Goal: Transaction & Acquisition: Purchase product/service

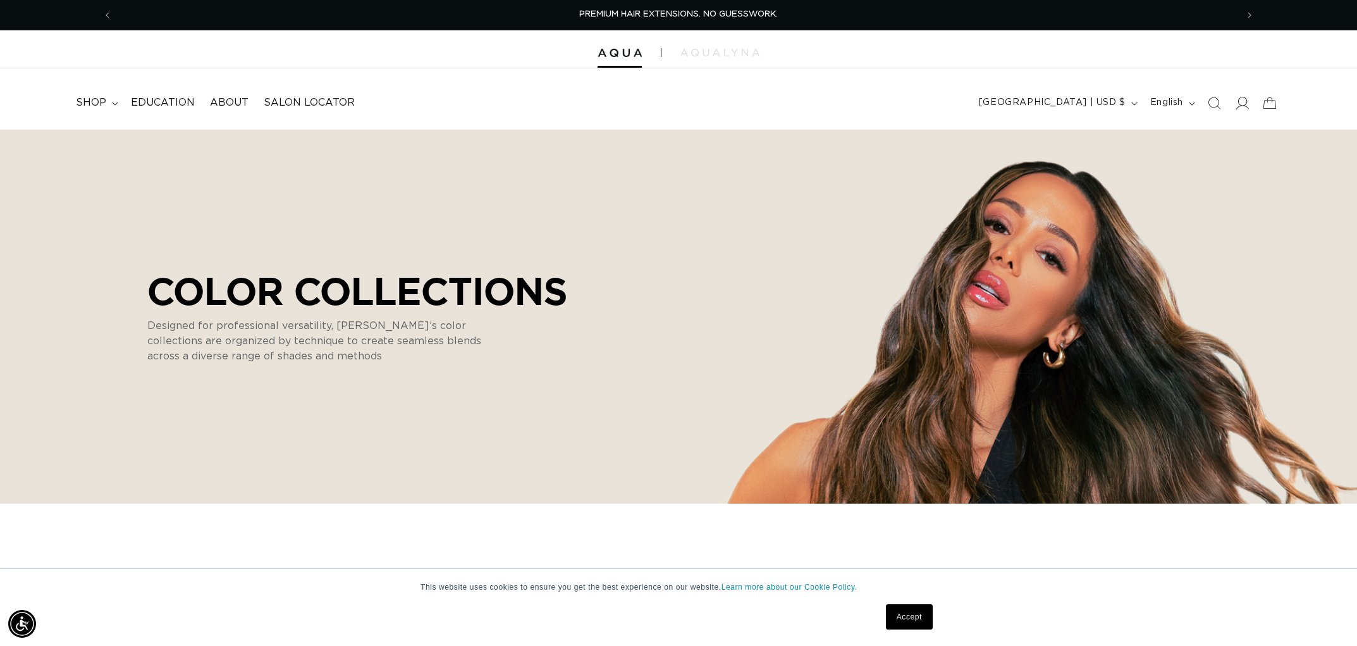
click at [1245, 97] on icon at bounding box center [1241, 102] width 13 height 13
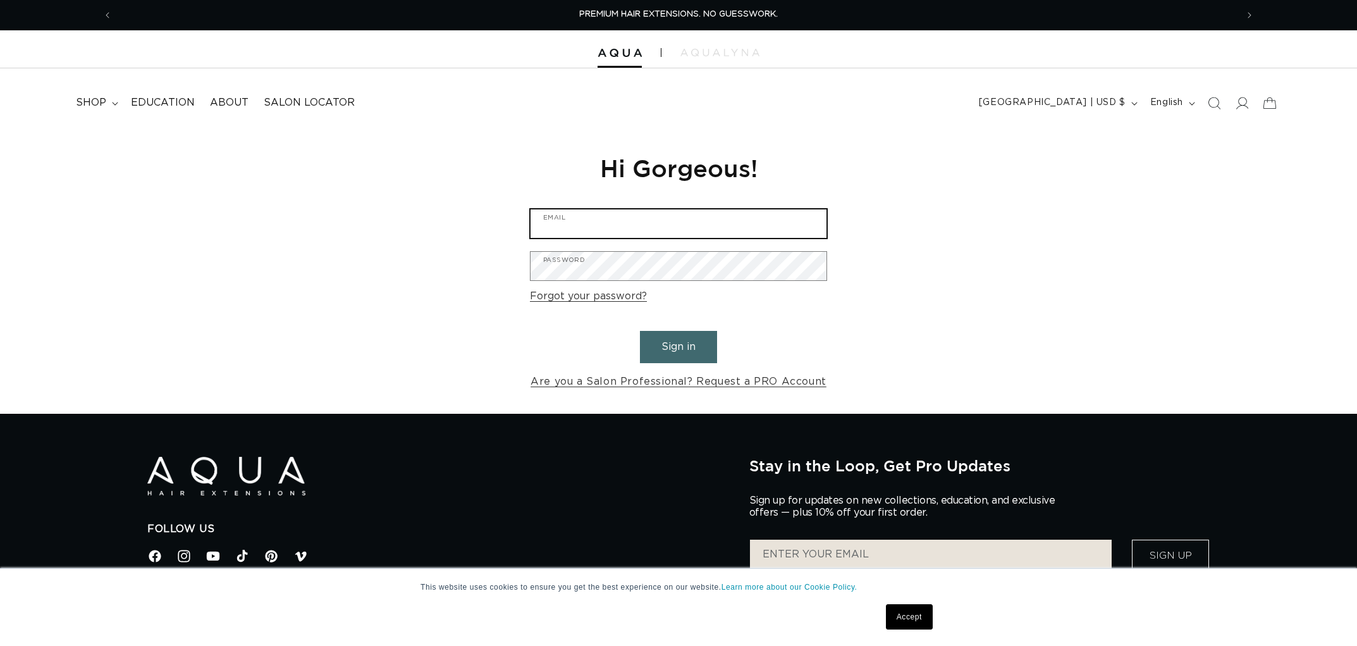
type input "[EMAIL_ADDRESS][DOMAIN_NAME]"
click at [674, 344] on button "Sign in" at bounding box center [678, 347] width 77 height 32
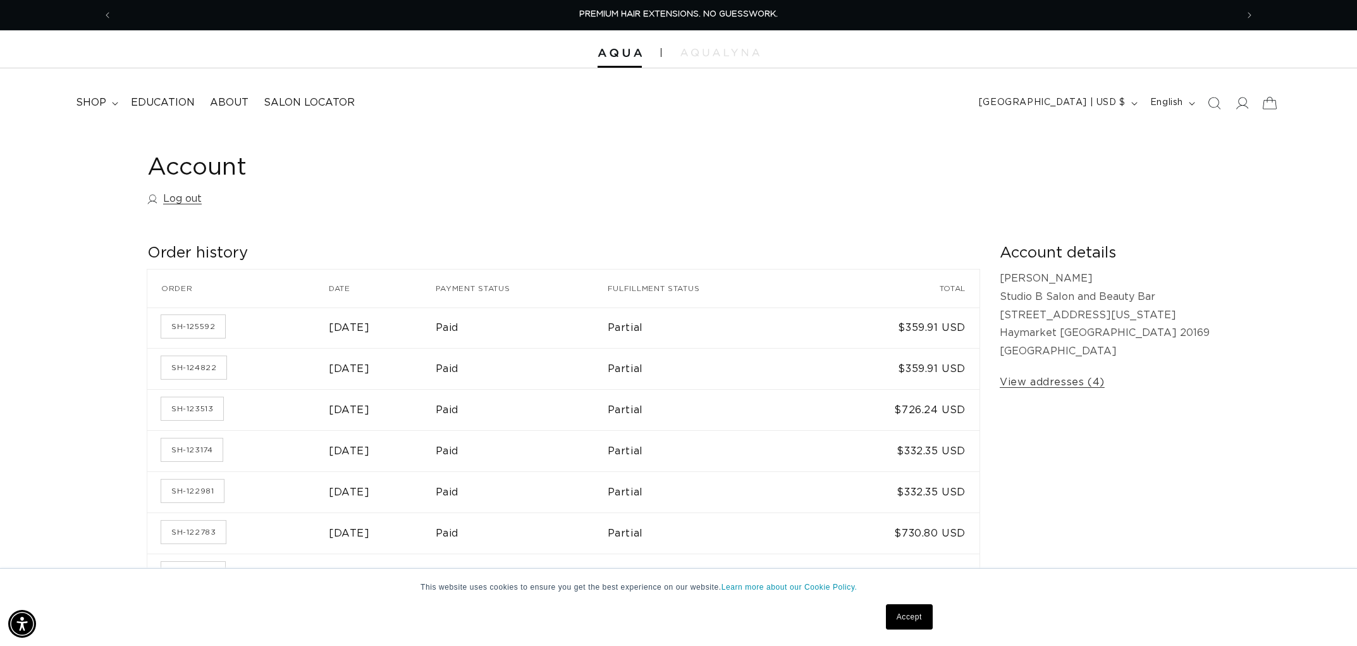
click at [1275, 101] on icon at bounding box center [1270, 103] width 30 height 30
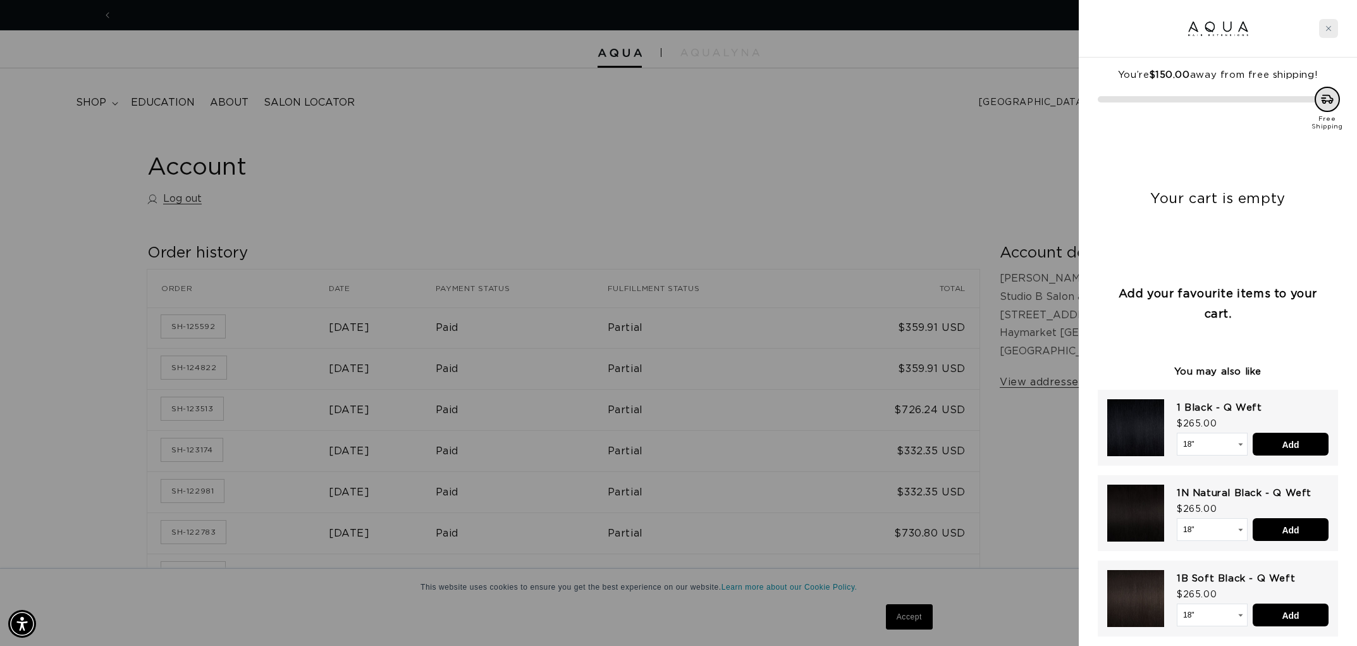
scroll to position [0, 2249]
click at [1329, 28] on icon "Close cart" at bounding box center [1328, 28] width 6 height 6
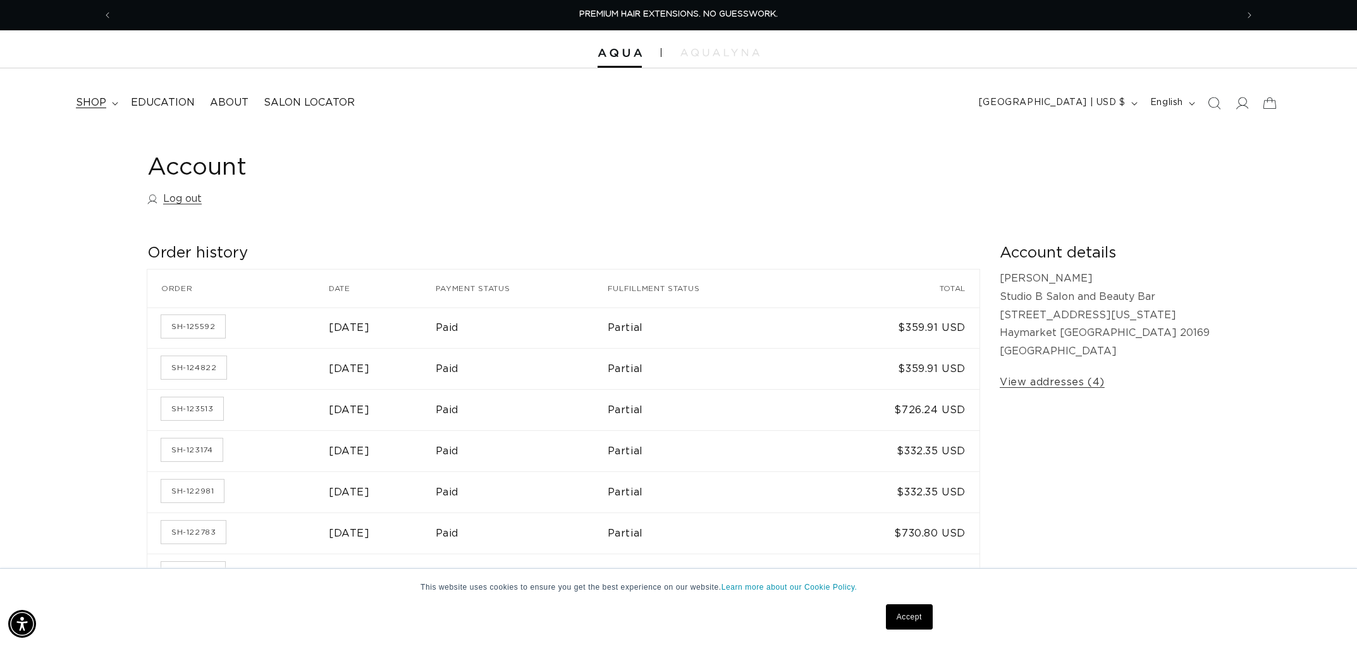
click at [108, 100] on summary "shop" at bounding box center [95, 103] width 55 height 28
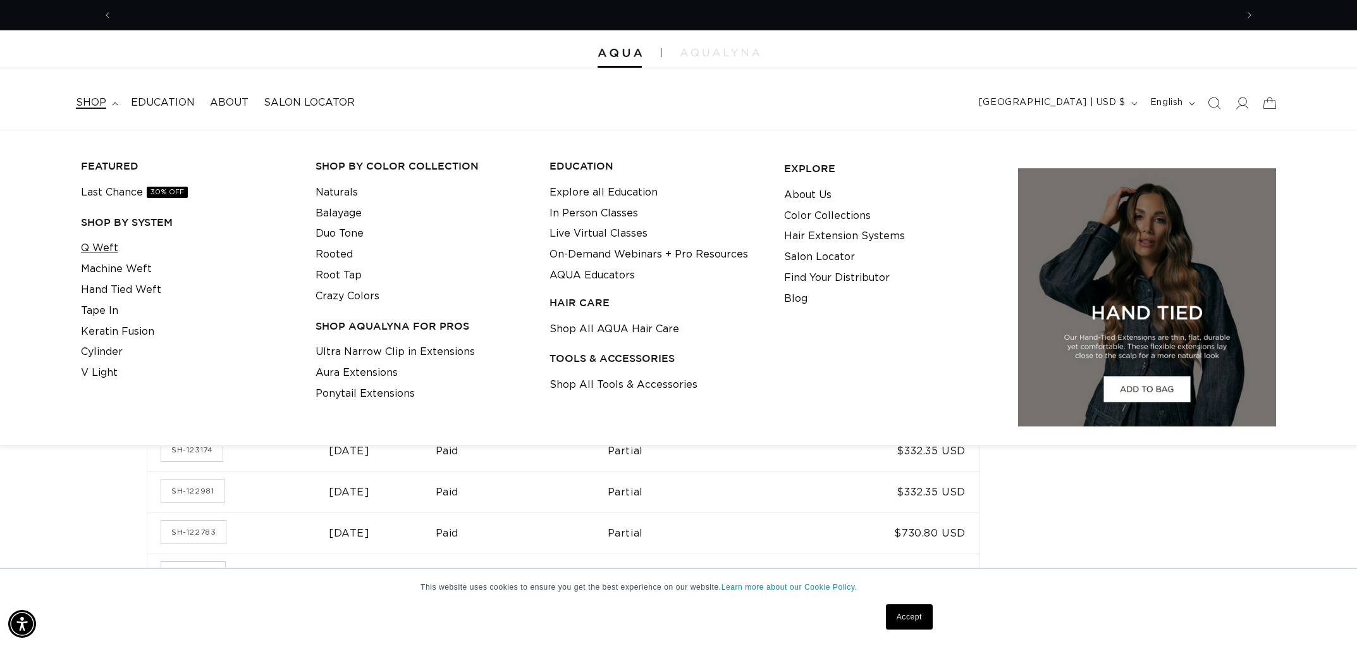
scroll to position [0, 1124]
click at [114, 271] on link "Machine Weft" at bounding box center [116, 269] width 71 height 21
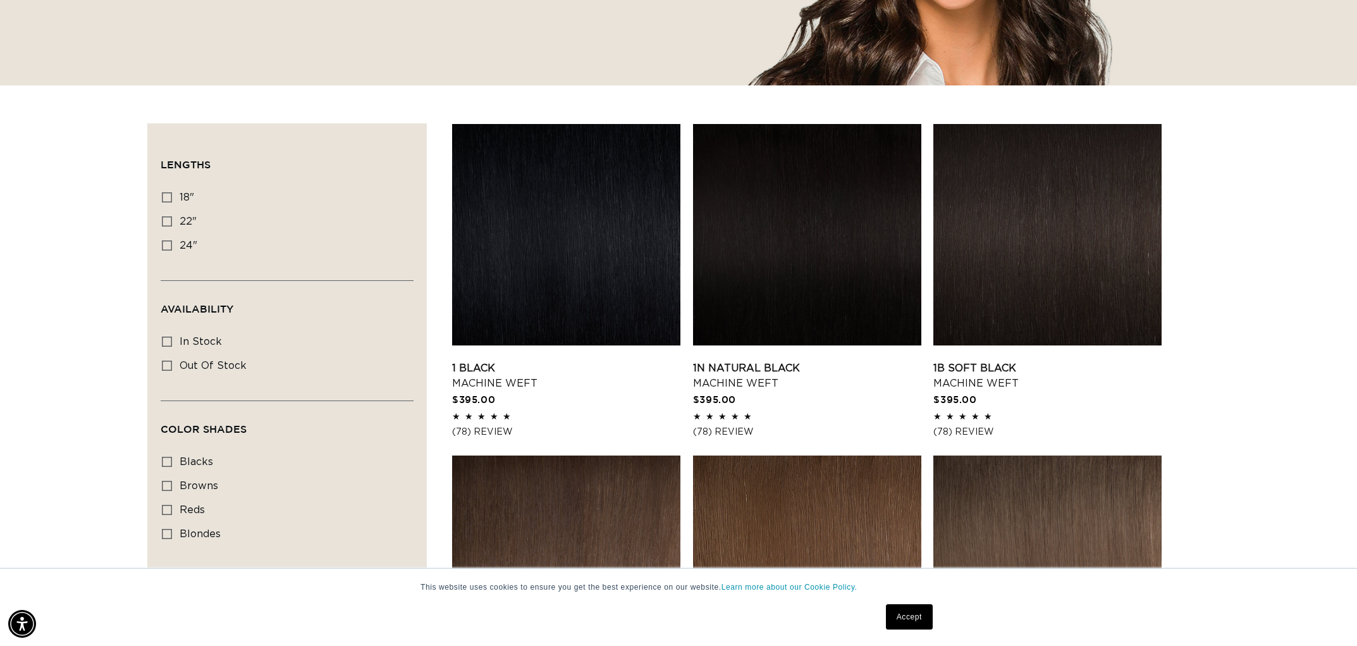
scroll to position [329, 0]
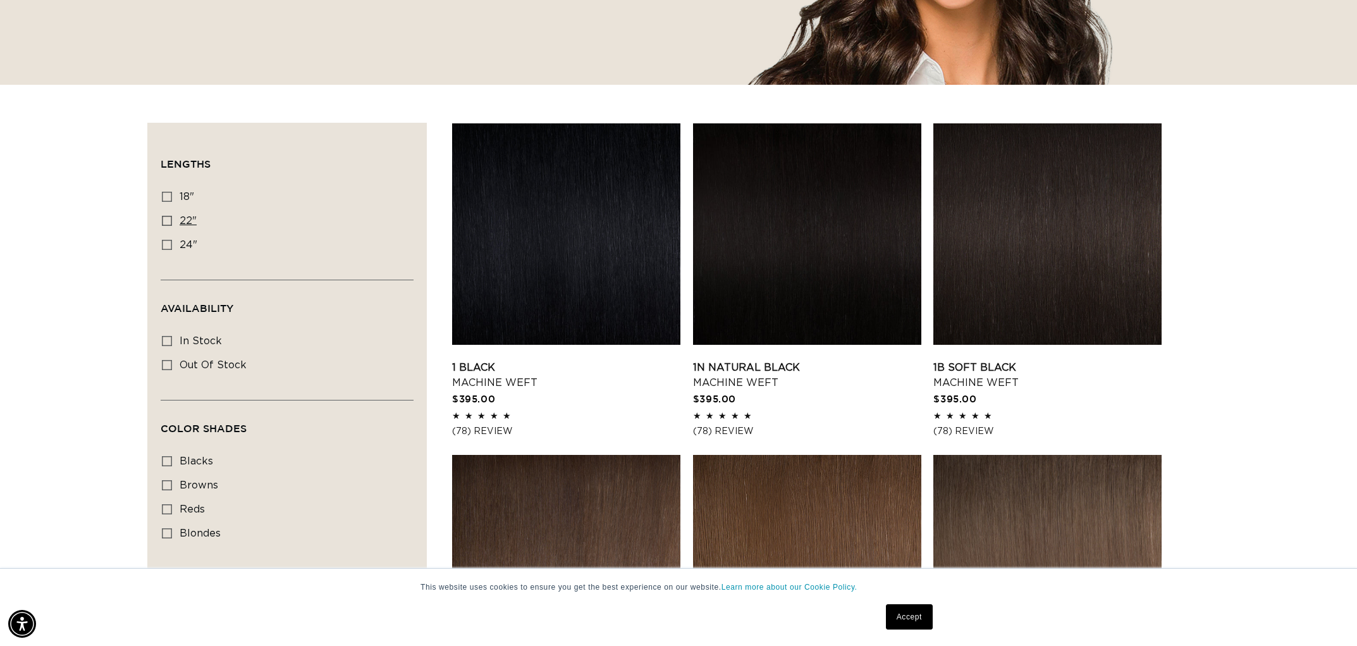
click at [173, 223] on label "22" 22" (33 products)" at bounding box center [283, 221] width 243 height 24
click at [172, 223] on input "22" 22" (33 products)" at bounding box center [167, 221] width 10 height 10
checkbox input "true"
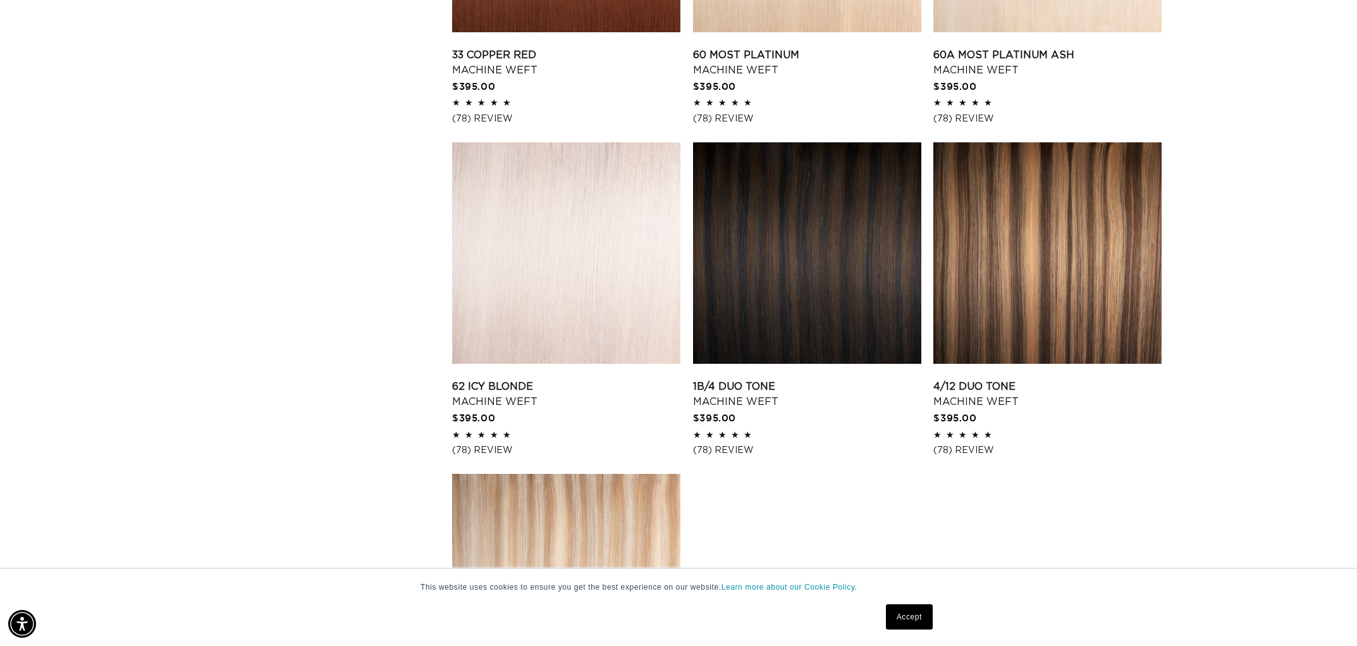
scroll to position [1642, 0]
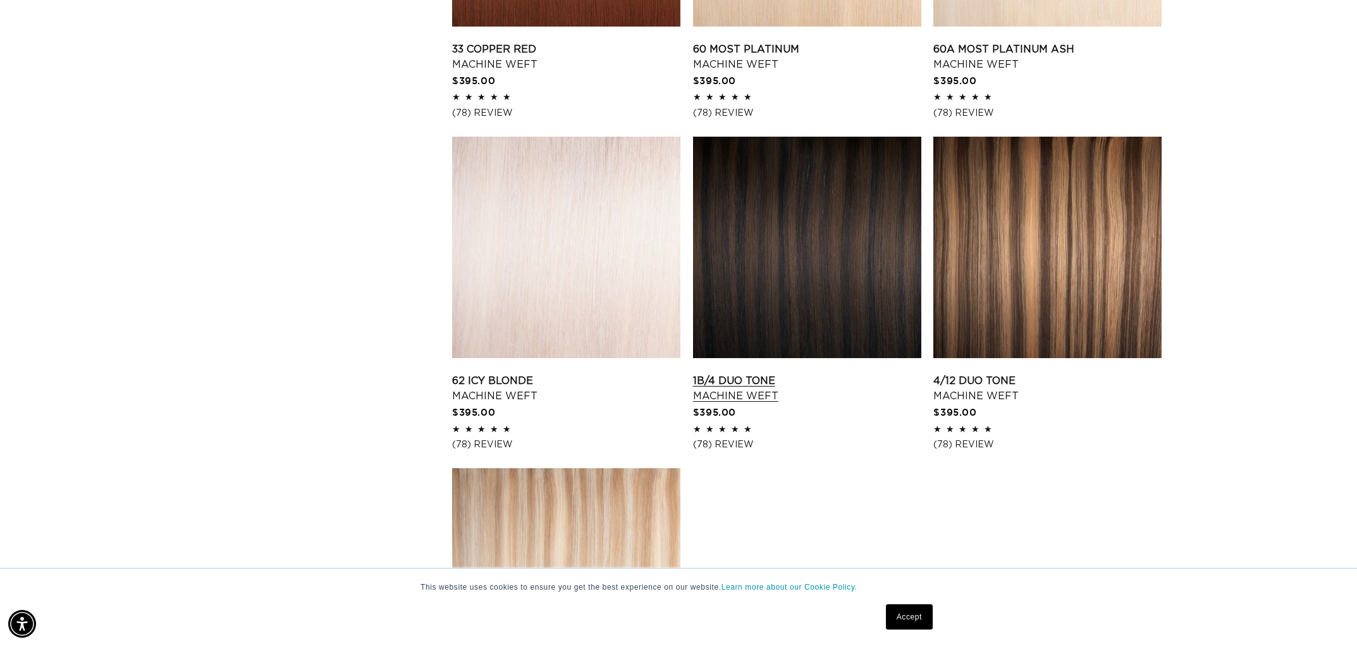
click at [760, 373] on link "1B/4 Duo Tone Machine Weft" at bounding box center [807, 388] width 228 height 30
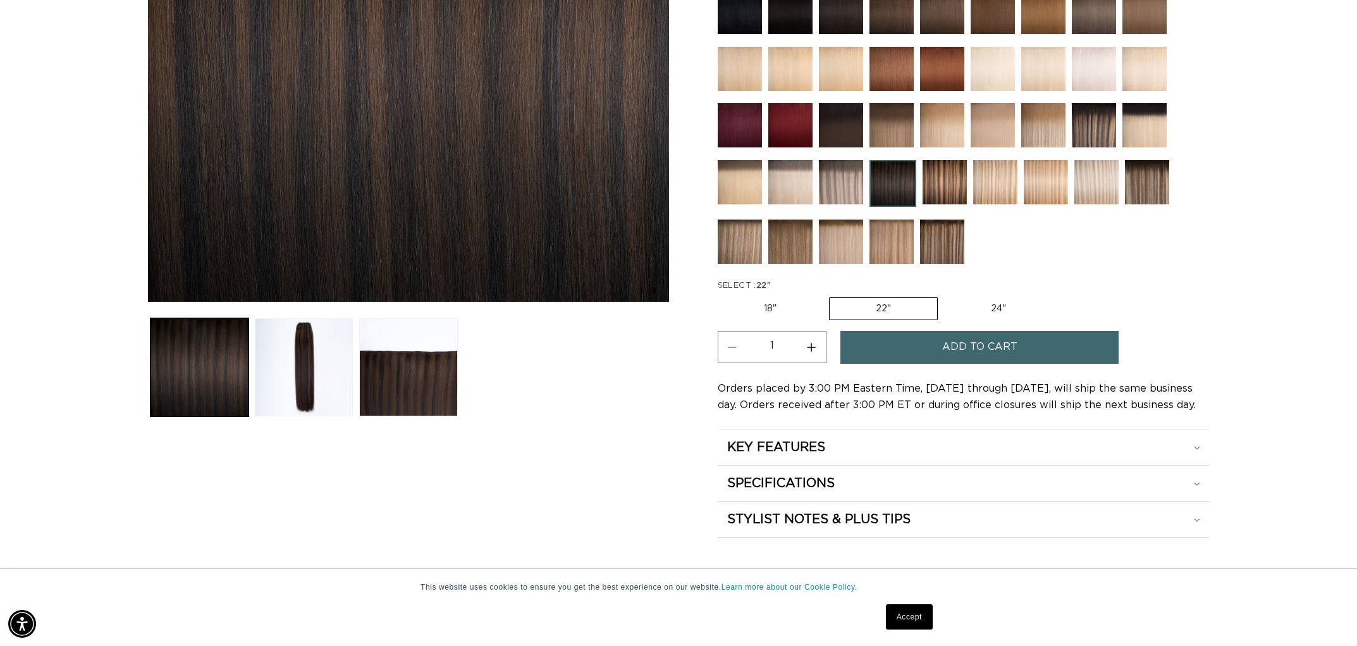
scroll to position [392, 0]
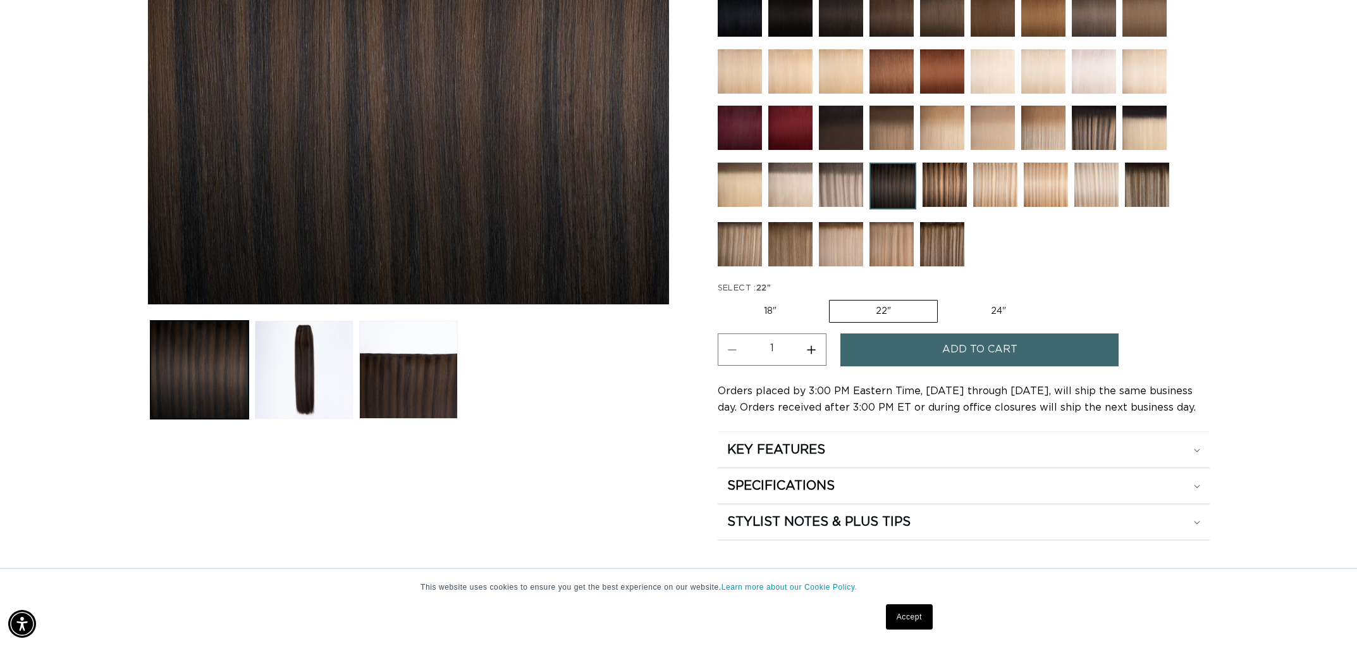
click at [976, 350] on span "Add to cart" at bounding box center [979, 349] width 75 height 32
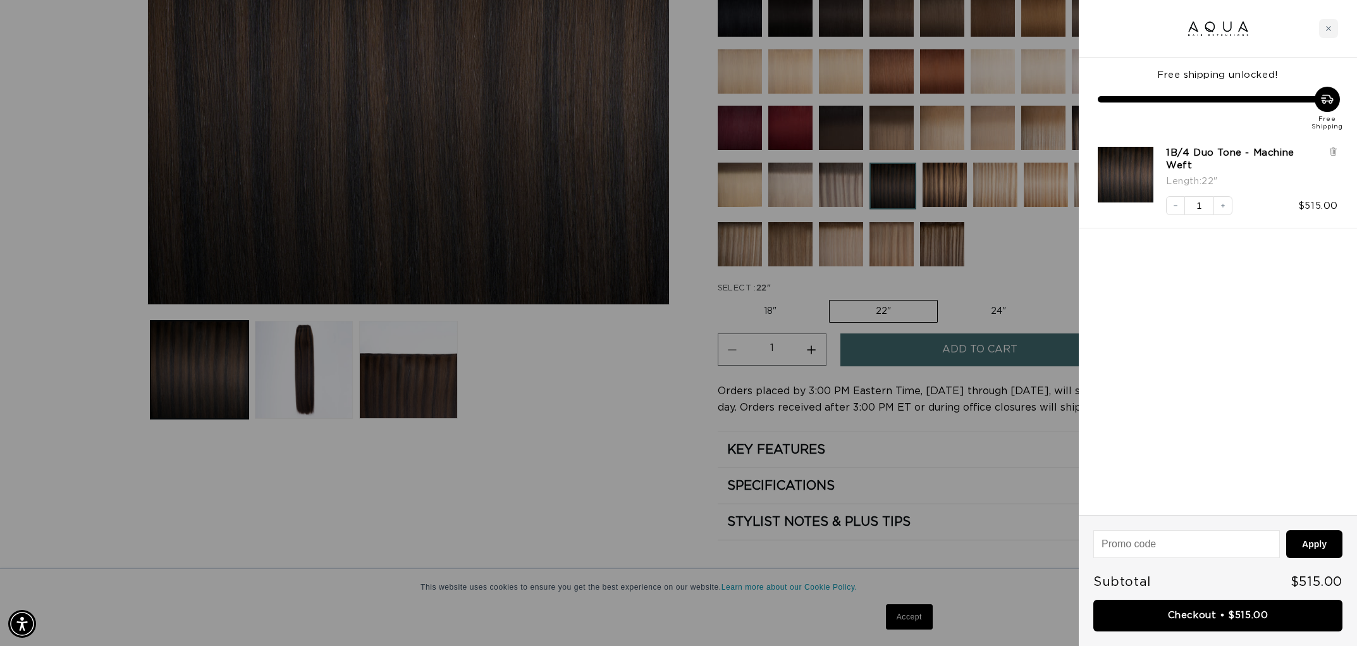
scroll to position [0, 0]
click at [1200, 610] on link "Checkout • $515.00" at bounding box center [1217, 616] width 249 height 32
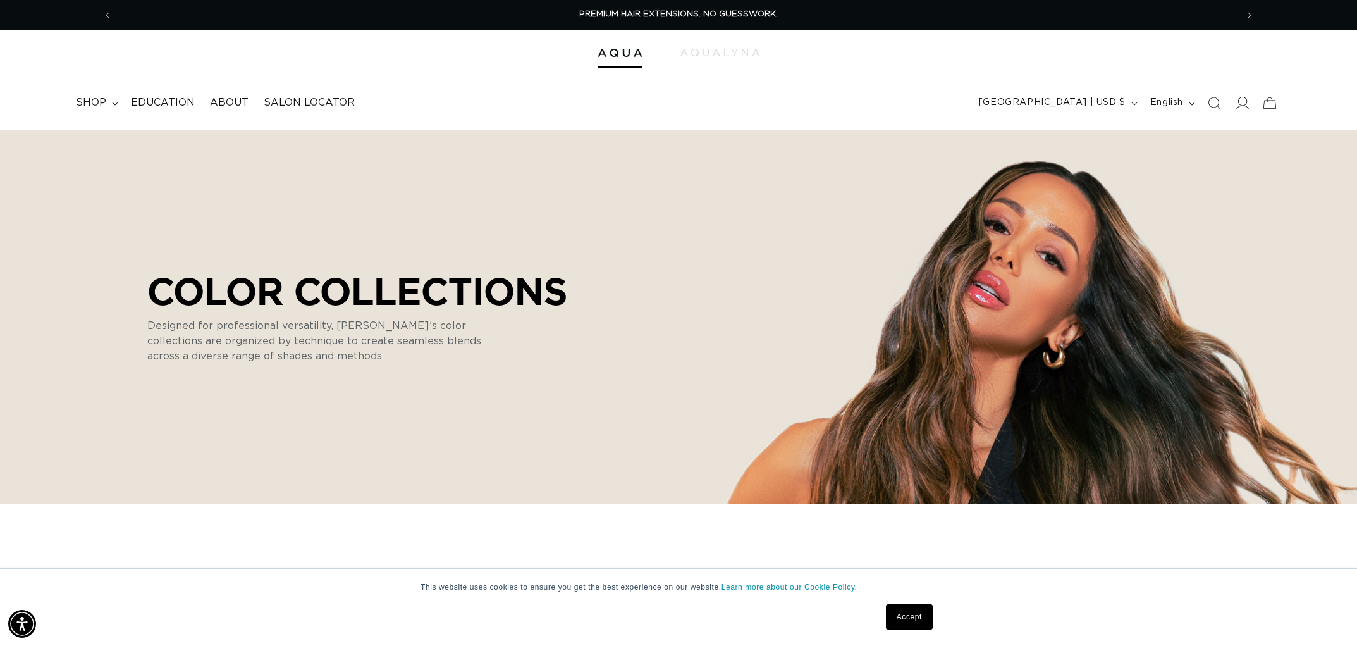
click at [1246, 99] on icon at bounding box center [1241, 102] width 13 height 13
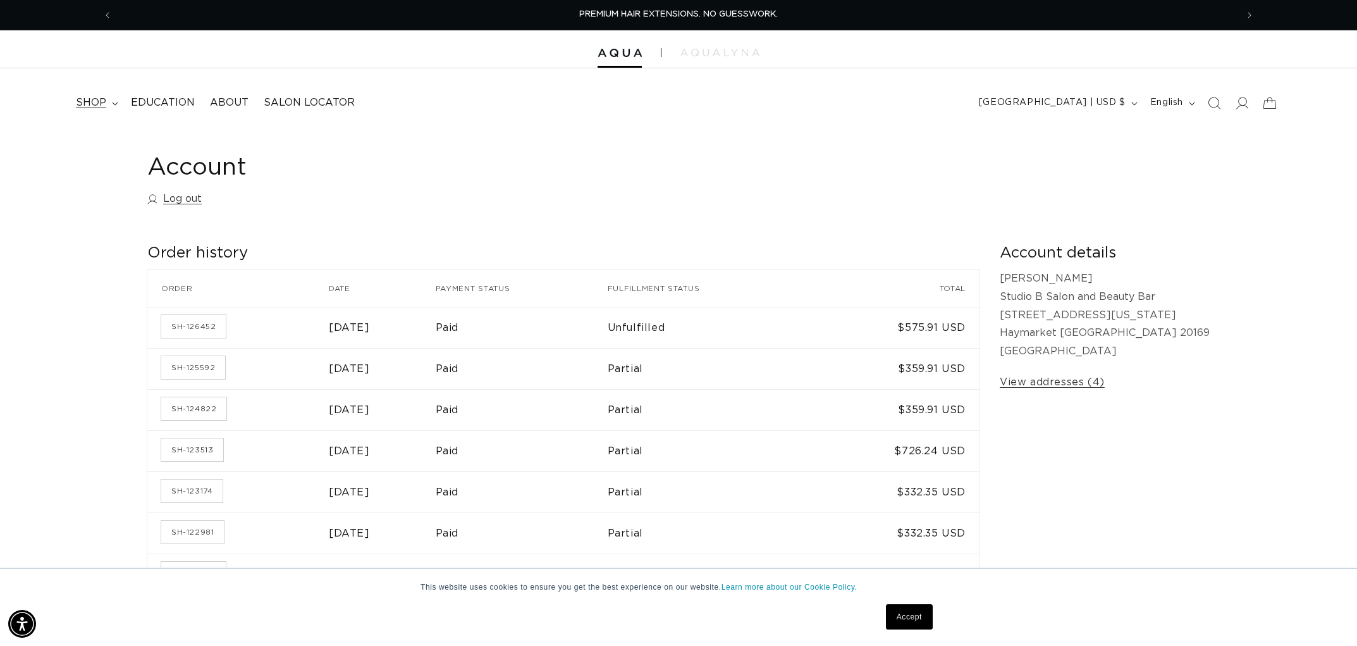
click at [102, 103] on span "shop" at bounding box center [91, 102] width 30 height 13
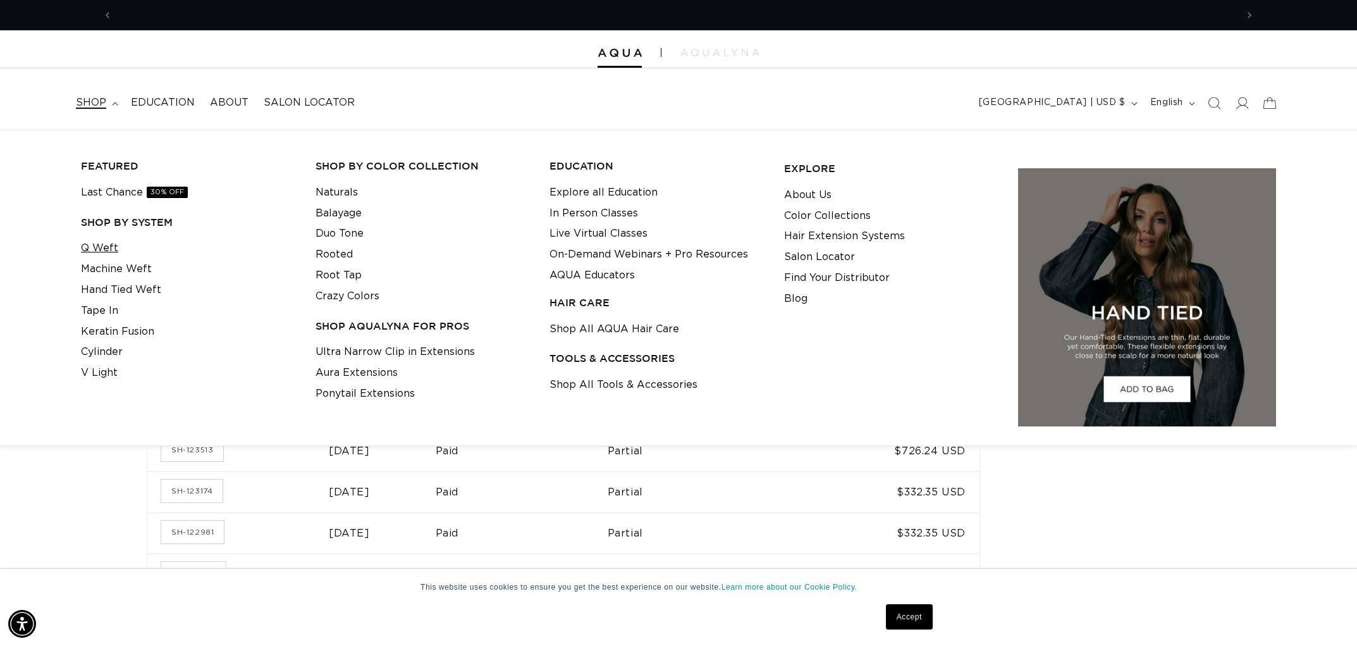
click at [113, 243] on link "Q Weft" at bounding box center [99, 248] width 37 height 21
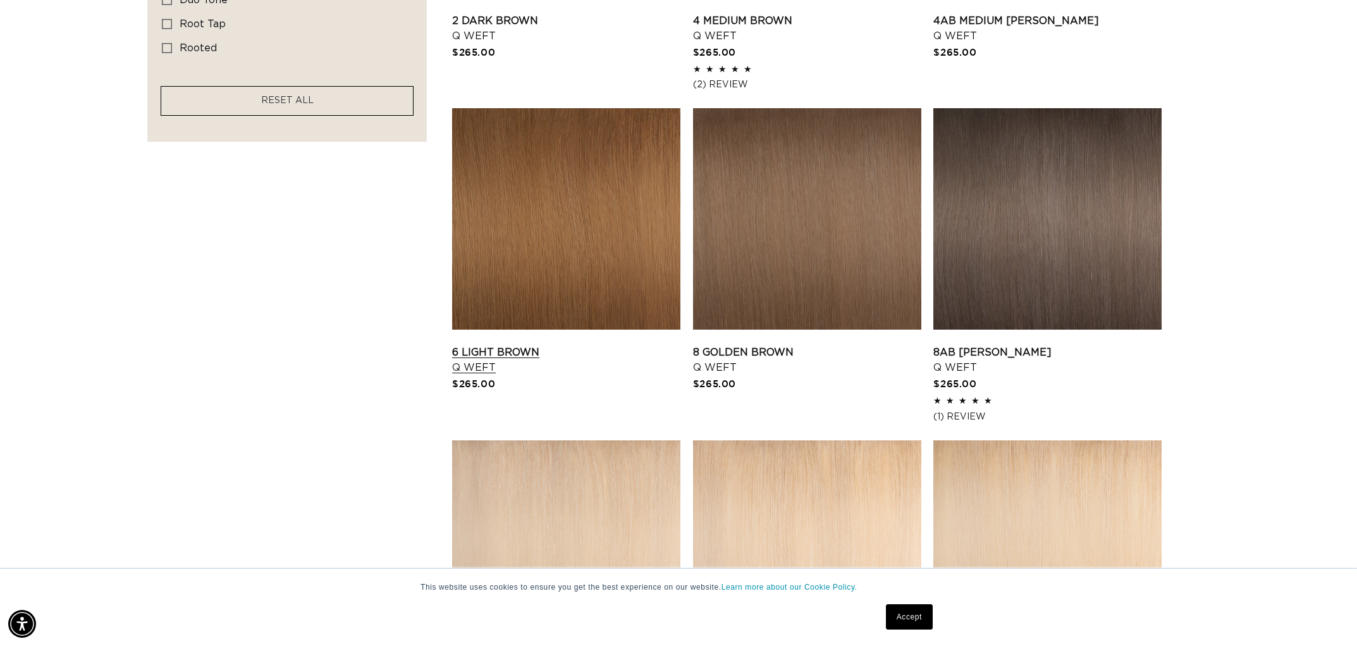
scroll to position [0, 1124]
click at [590, 345] on link "6 Light Brown Q Weft" at bounding box center [566, 360] width 228 height 30
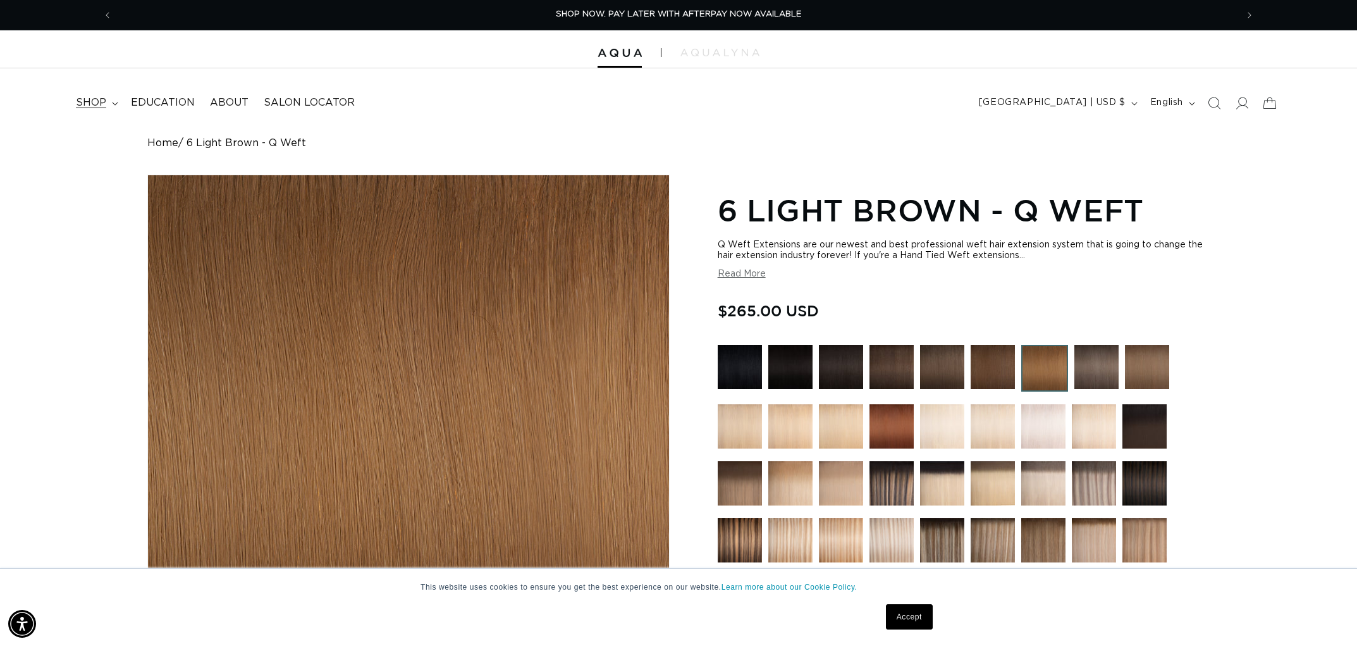
click at [118, 102] on summary "shop" at bounding box center [95, 103] width 55 height 28
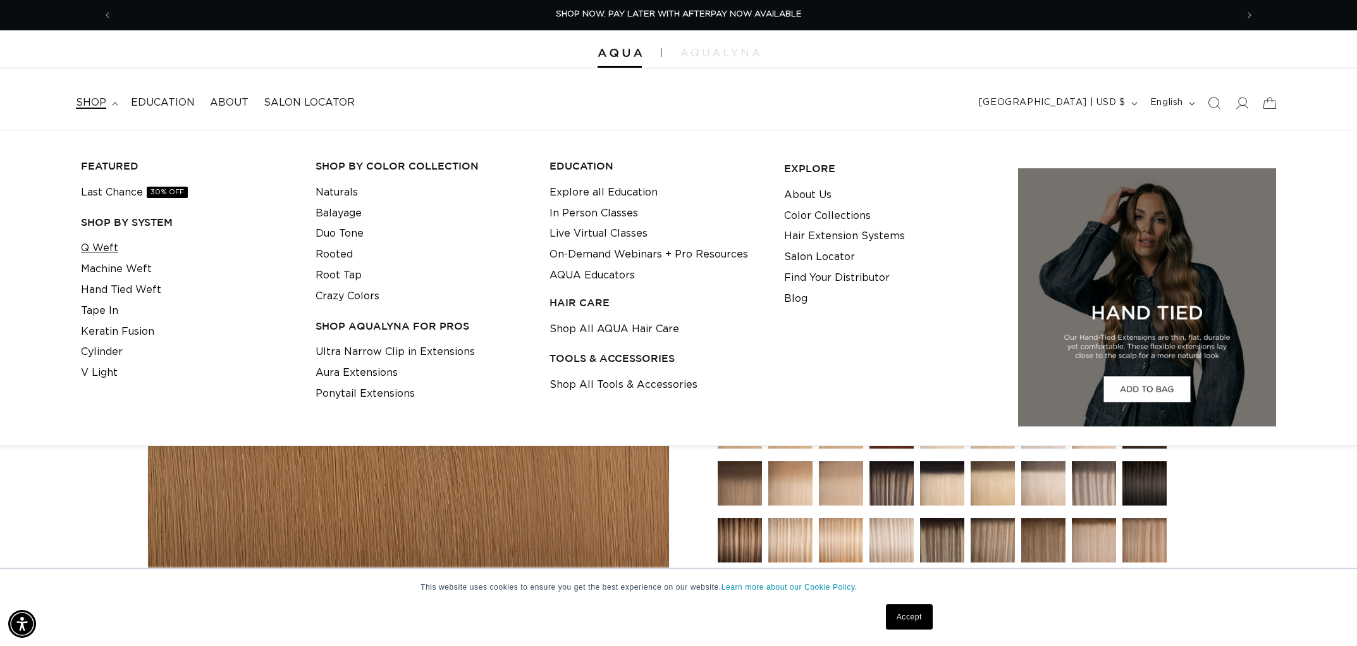
click at [97, 241] on link "Q Weft" at bounding box center [99, 248] width 37 height 21
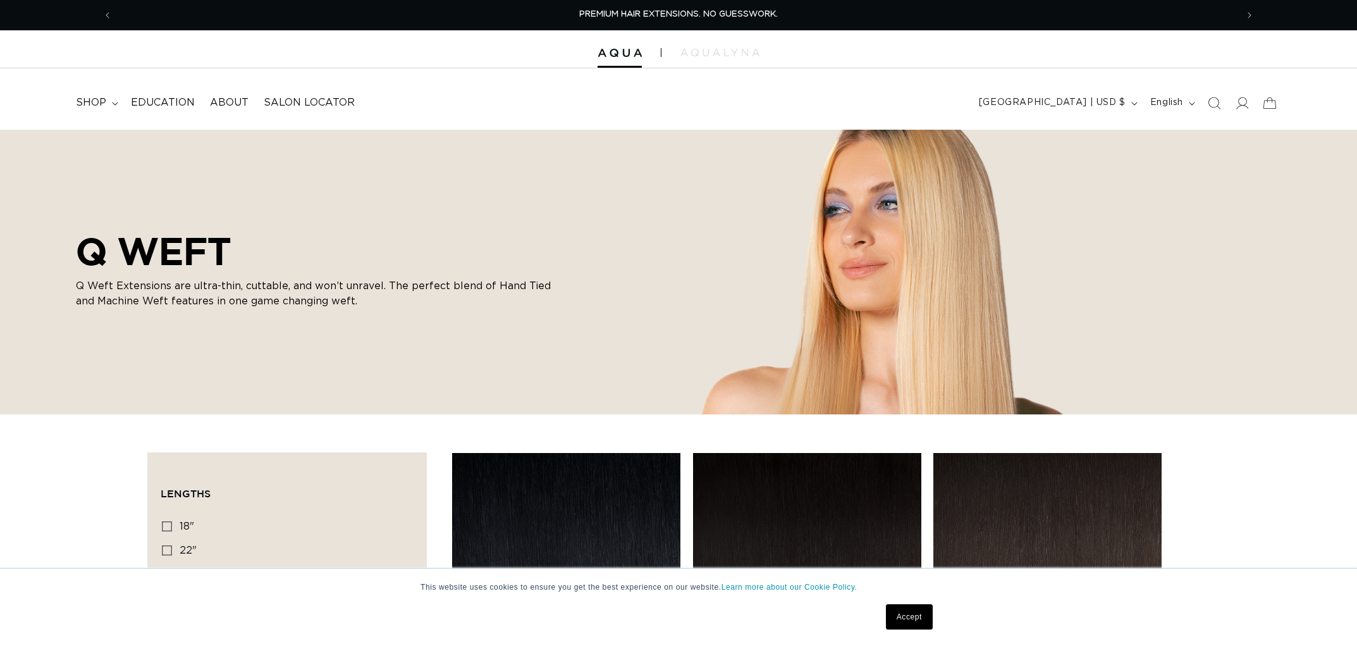
scroll to position [190, 0]
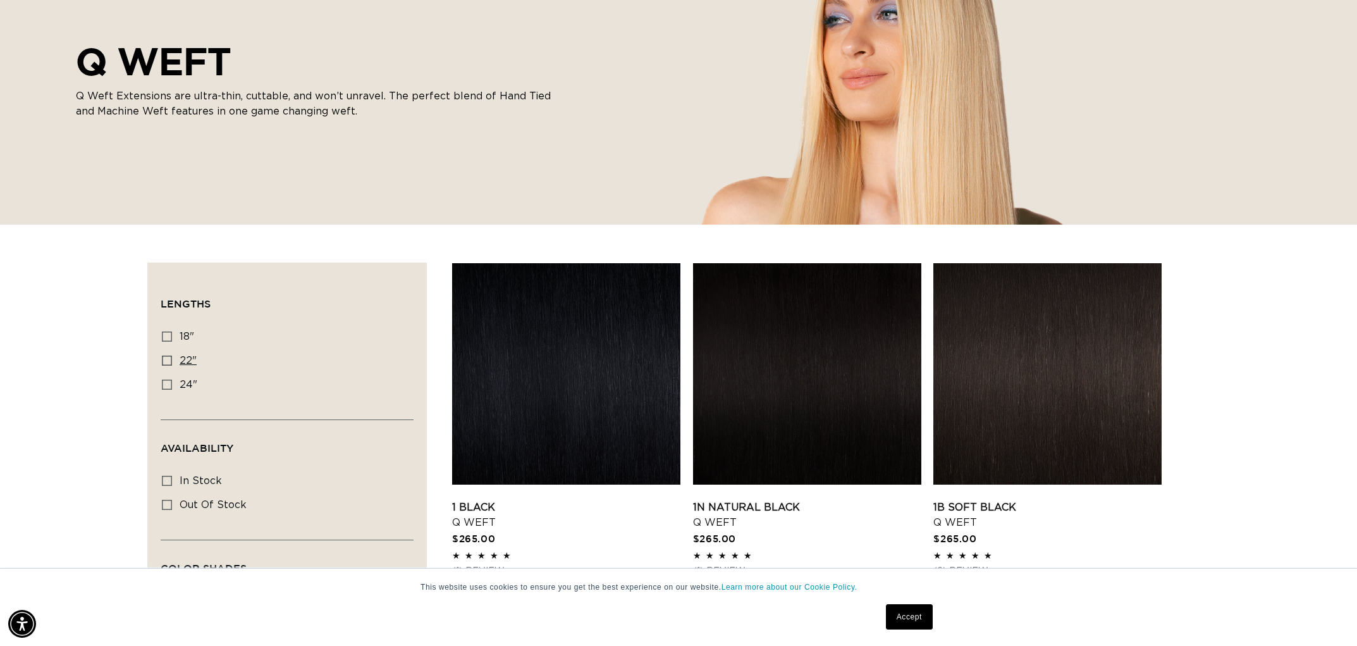
click at [171, 360] on icon at bounding box center [167, 360] width 10 height 10
click at [171, 360] on input "22" 22" (5 products)" at bounding box center [167, 360] width 10 height 10
checkbox input "true"
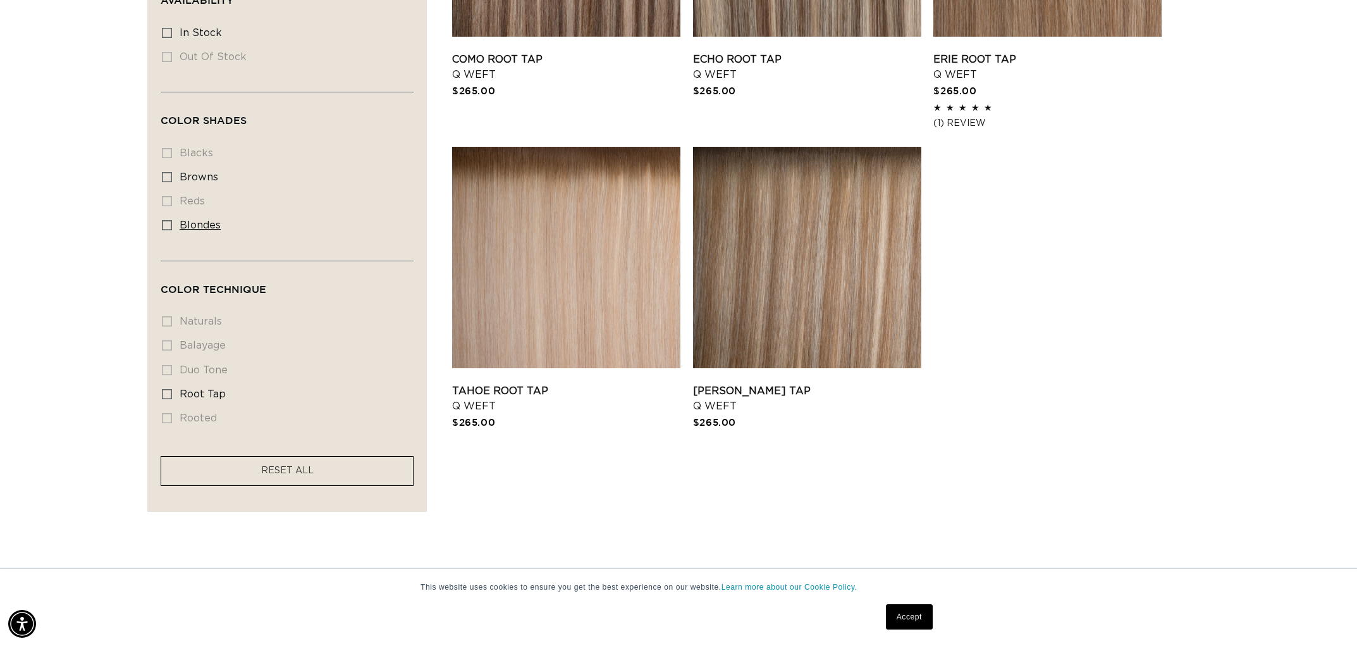
click at [169, 229] on icon at bounding box center [167, 225] width 10 height 10
click at [169, 229] on input "blondes blondes (5 products)" at bounding box center [167, 225] width 10 height 10
checkbox input "true"
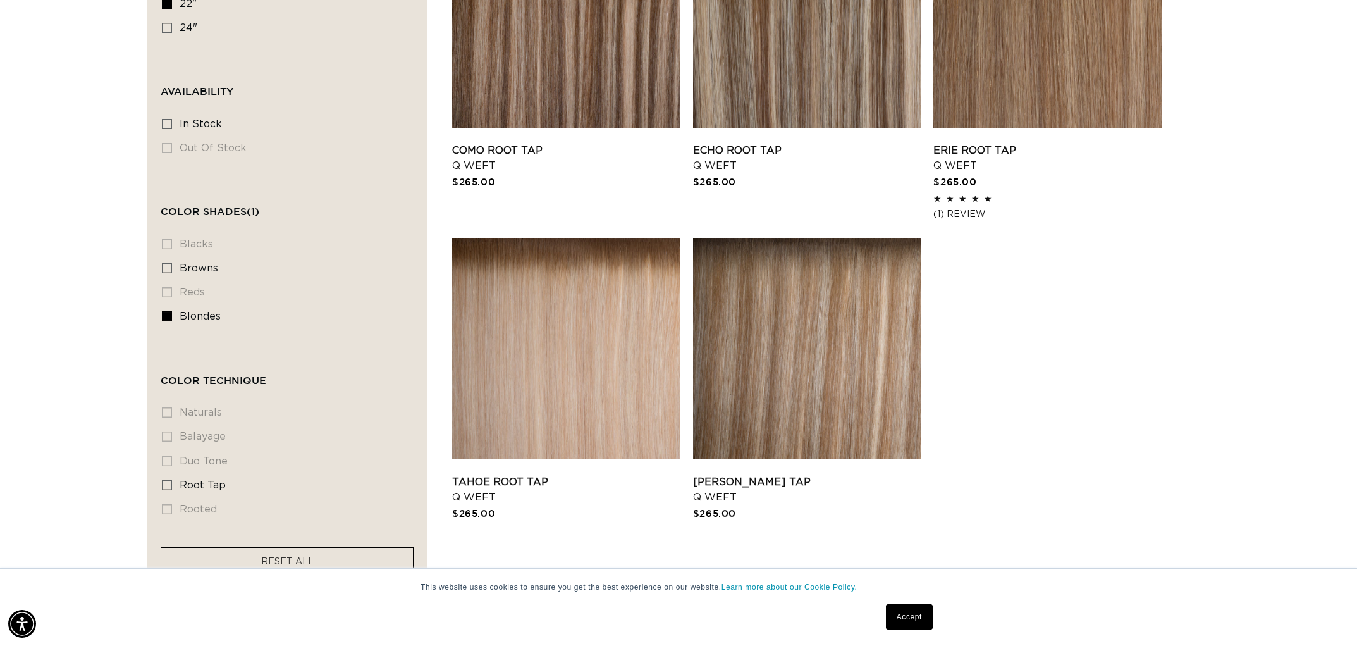
click at [164, 121] on rect at bounding box center [167, 124] width 9 height 9
click at [164, 121] on input "In stock In stock (5 products)" at bounding box center [167, 124] width 10 height 10
checkbox input "true"
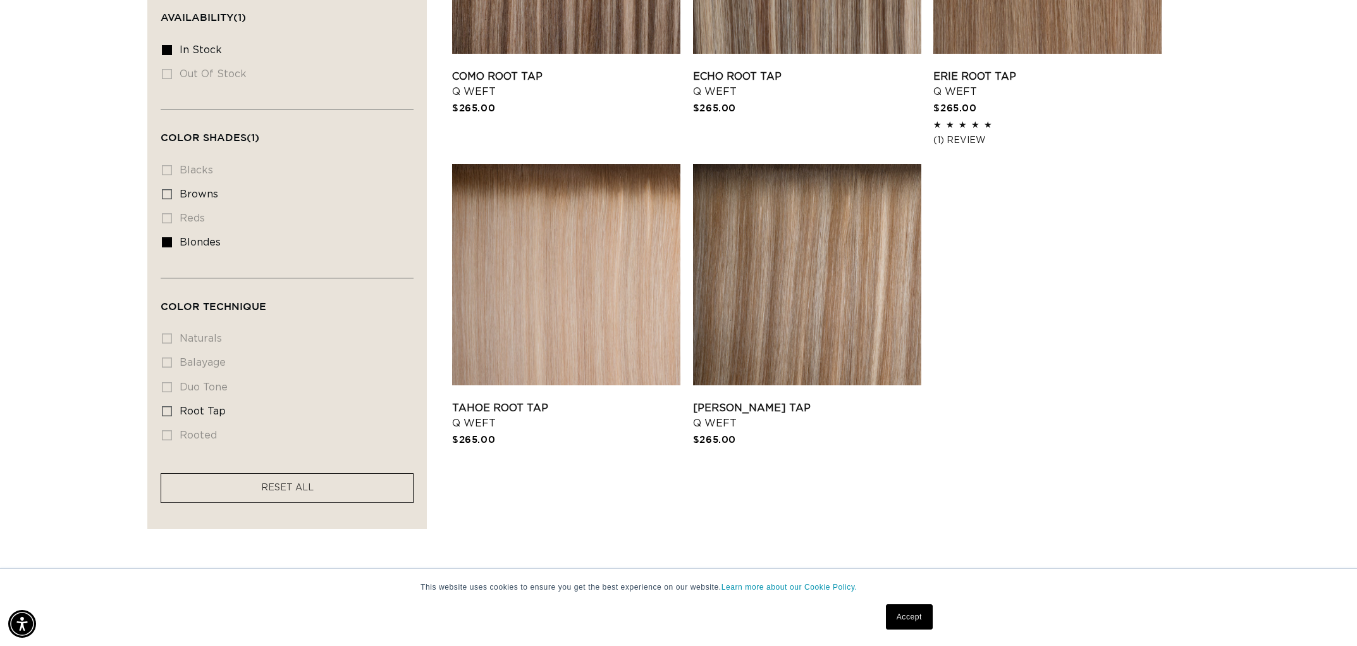
scroll to position [746, 0]
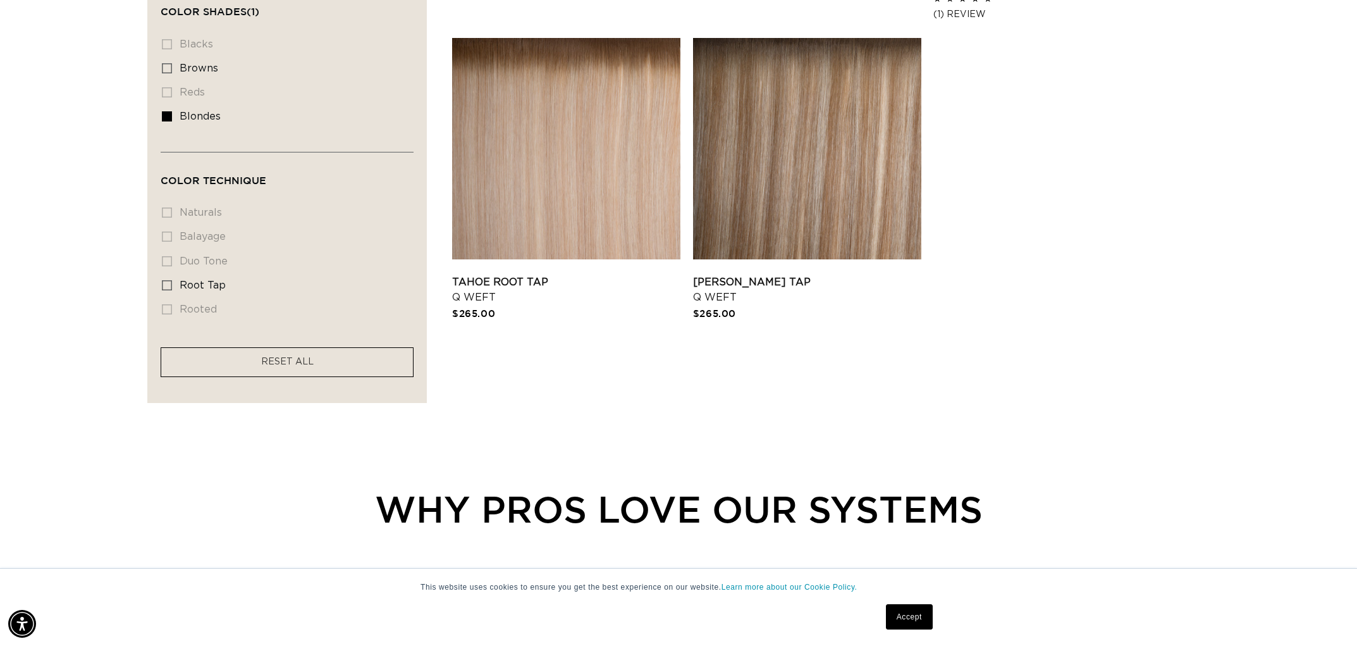
click at [168, 235] on li "balayage balayage (0 products)" at bounding box center [283, 237] width 243 height 24
click at [913, 617] on link "Accept" at bounding box center [909, 616] width 47 height 25
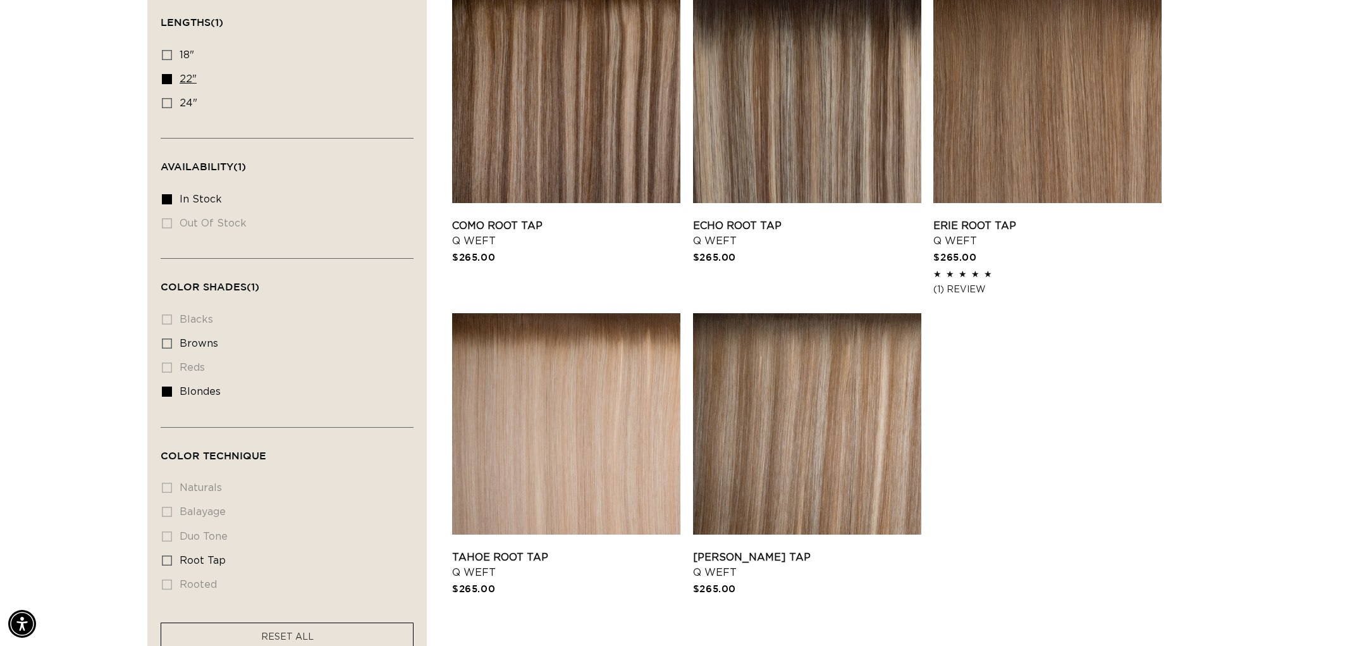
scroll to position [0, 2249]
click at [169, 58] on icon at bounding box center [167, 55] width 10 height 10
click at [169, 58] on input "18" 18" (5 products)" at bounding box center [167, 55] width 10 height 10
checkbox input "true"
click at [169, 83] on icon at bounding box center [167, 79] width 10 height 10
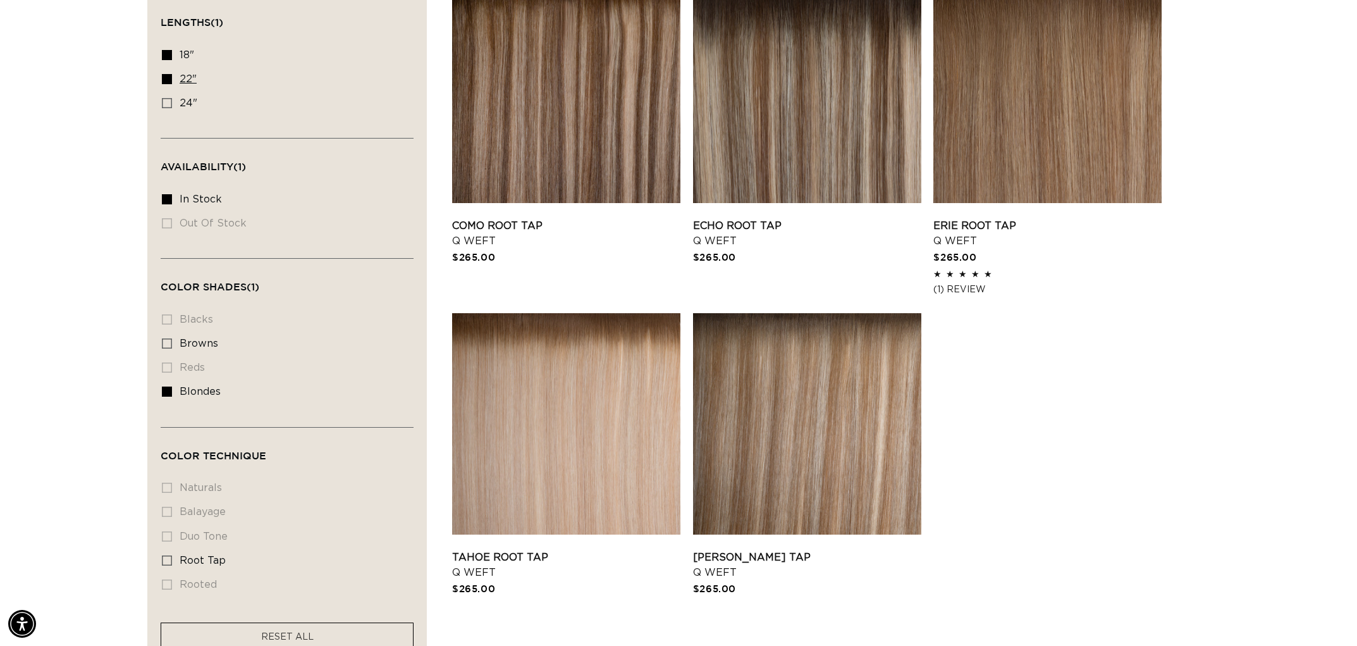
click at [169, 83] on input "22" 22" (5 products)" at bounding box center [167, 79] width 10 height 10
checkbox input "false"
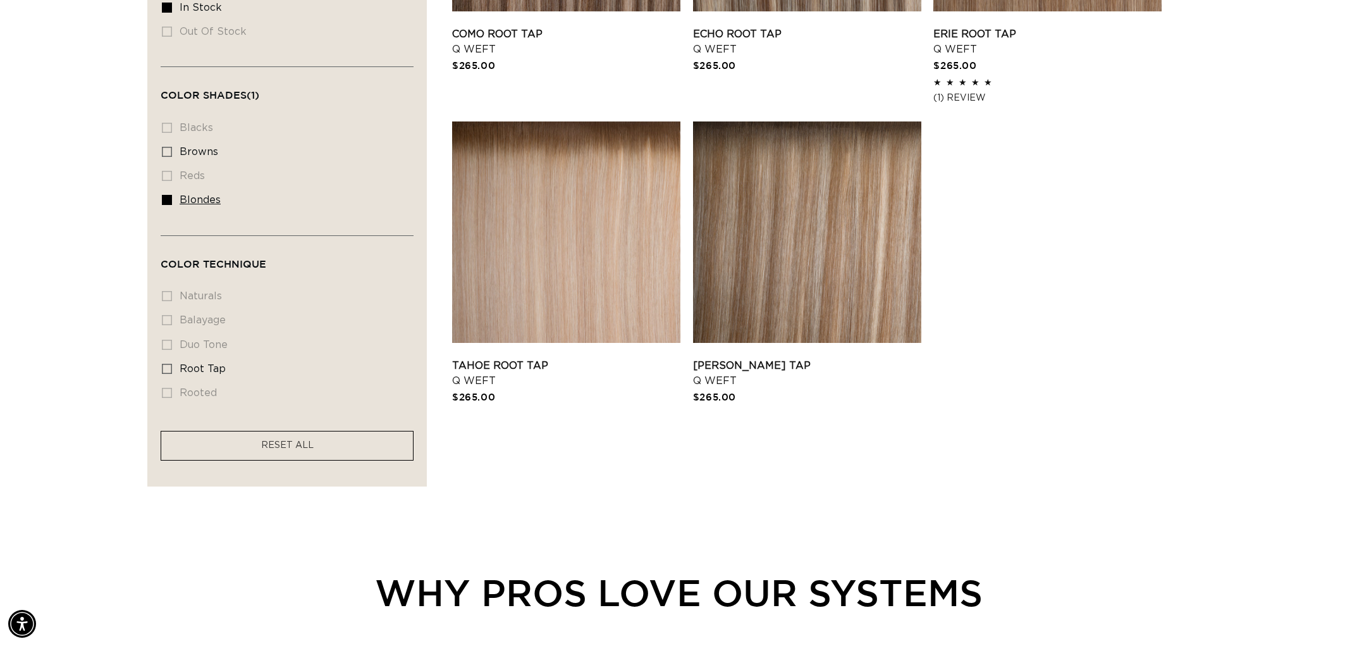
scroll to position [0, 1124]
click at [171, 203] on icon at bounding box center [167, 200] width 10 height 10
click at [171, 203] on input "blondes blondes (5 products)" at bounding box center [167, 200] width 10 height 10
checkbox input "false"
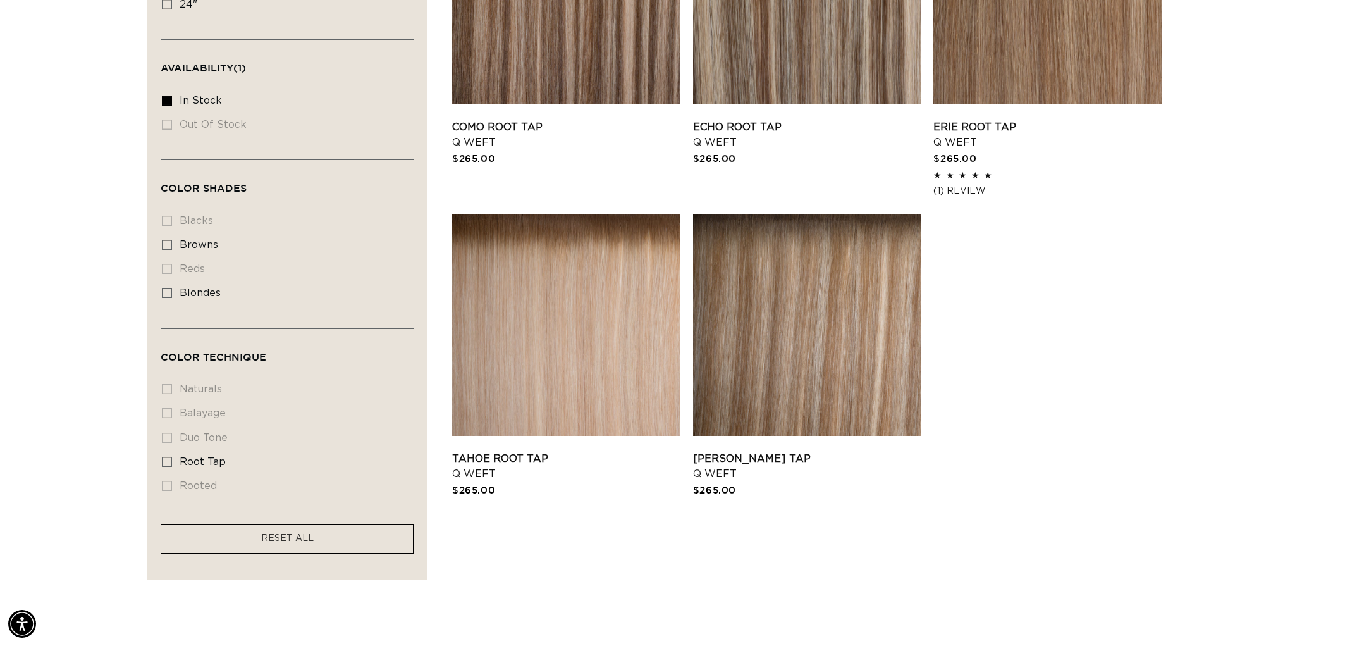
scroll to position [550, 0]
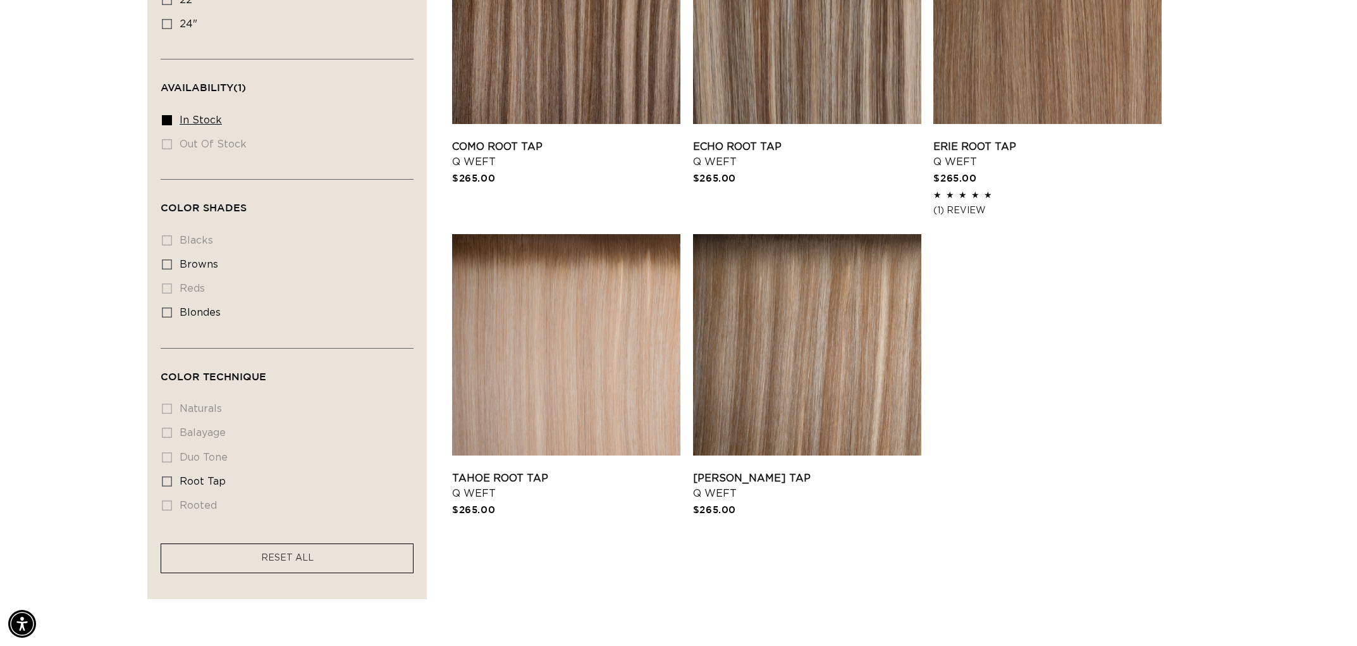
click at [168, 125] on icon at bounding box center [167, 120] width 10 height 10
click at [168, 125] on input "In stock In stock (5 products)" at bounding box center [167, 120] width 10 height 10
checkbox input "false"
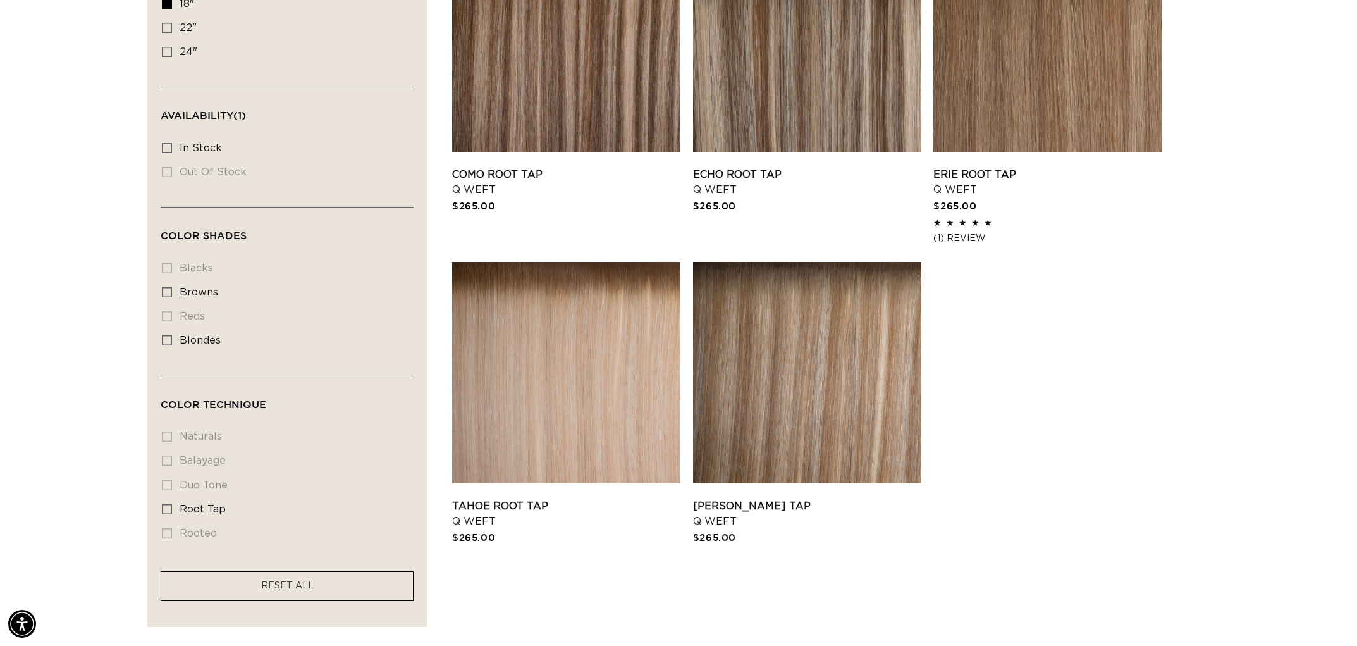
scroll to position [0, 2249]
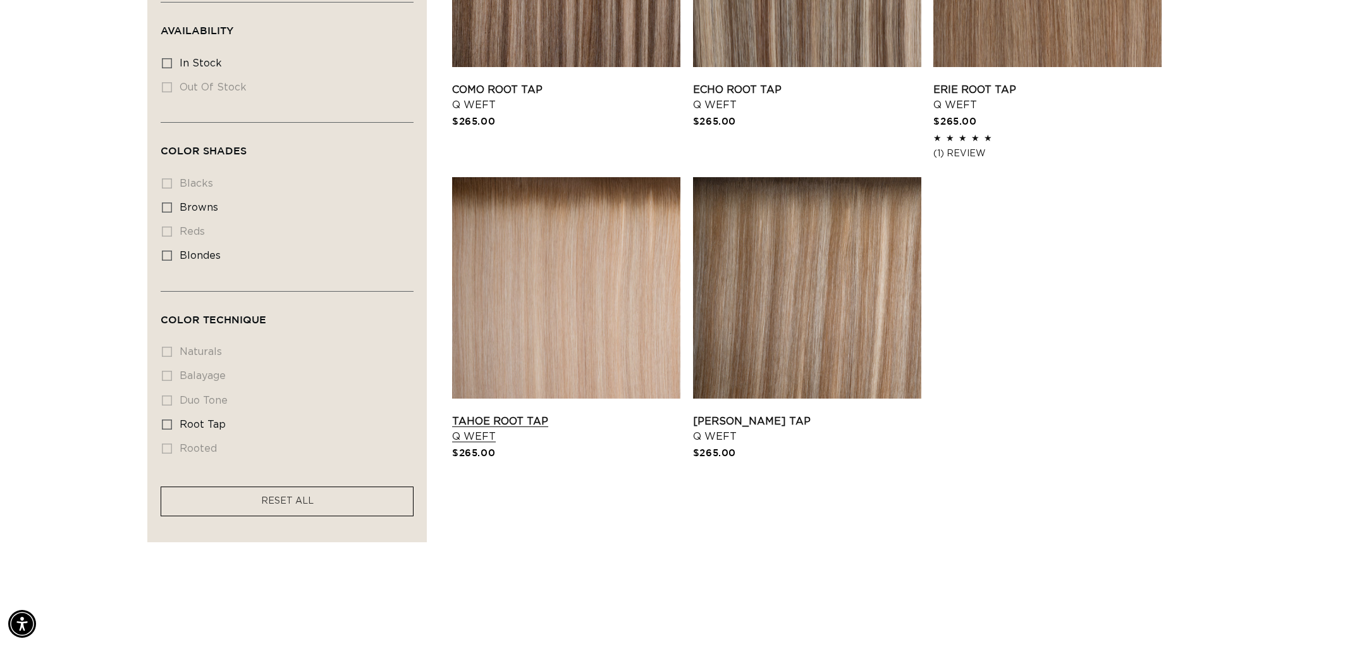
scroll to position [0, 2249]
